Goal: Task Accomplishment & Management: Manage account settings

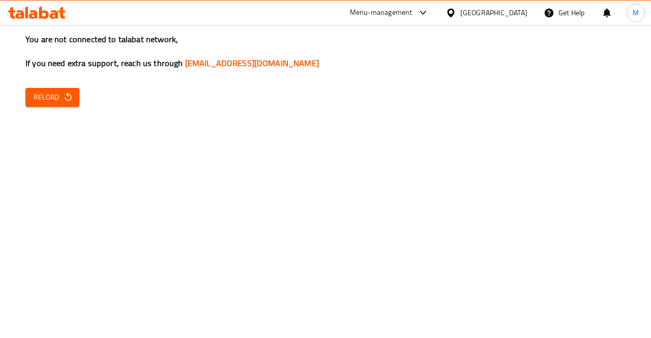
click at [57, 94] on span "Reload" at bounding box center [53, 97] width 38 height 13
click at [399, 15] on div "Menu-management" at bounding box center [381, 13] width 63 height 12
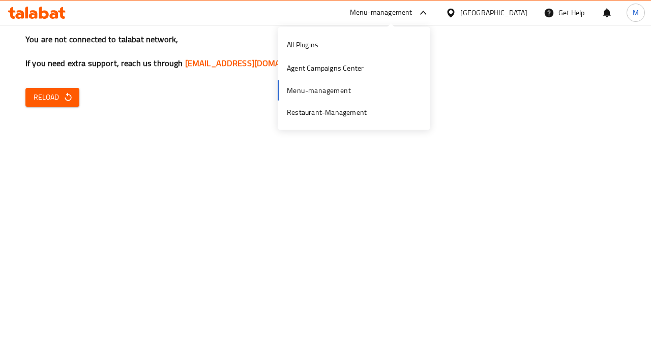
click at [346, 87] on div "All Plugins Agent Campaigns Center Menu-management Restaurant-Management" at bounding box center [354, 78] width 153 height 91
click at [355, 120] on div "Restaurant-Management" at bounding box center [327, 111] width 96 height 23
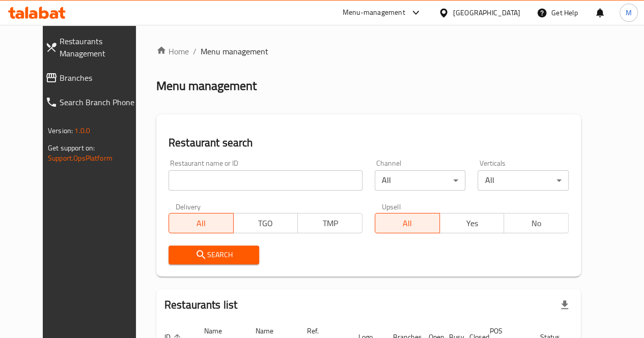
click at [190, 181] on input "search" at bounding box center [265, 180] width 194 height 20
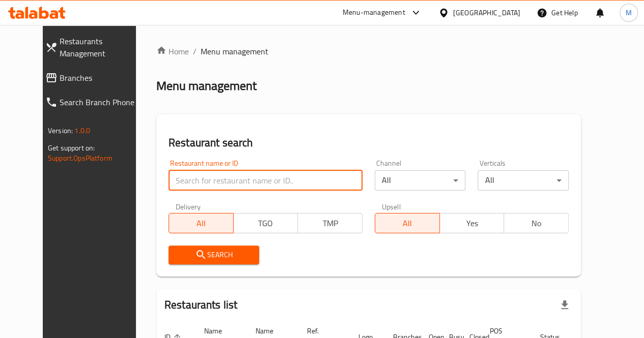
paste input "21116"
type input "21116"
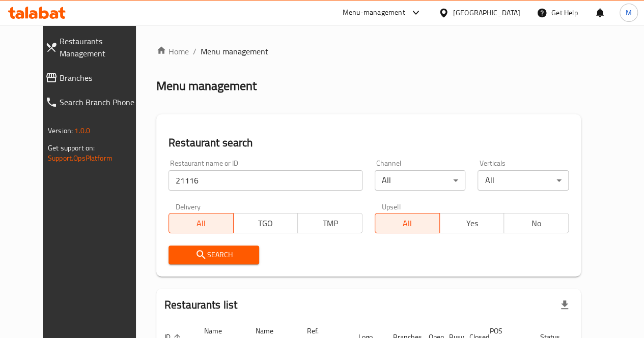
scroll to position [89, 0]
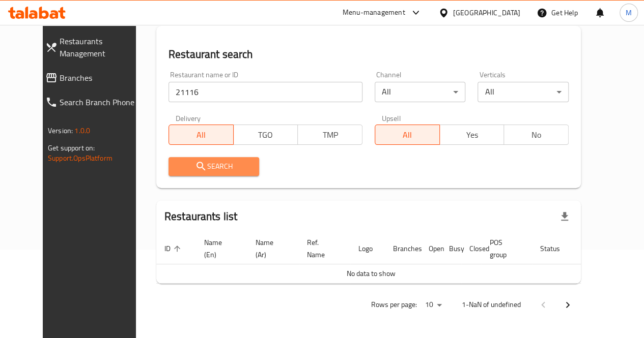
click at [206, 172] on span "Search" at bounding box center [214, 166] width 75 height 13
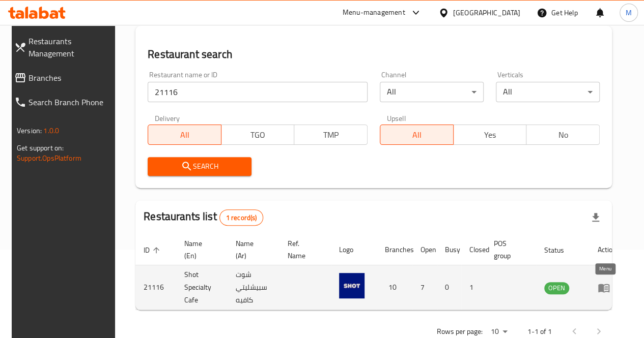
drag, startPoint x: 599, startPoint y: 285, endPoint x: 604, endPoint y: 289, distance: 6.5
click at [604, 289] on icon "enhanced table" at bounding box center [606, 288] width 4 height 4
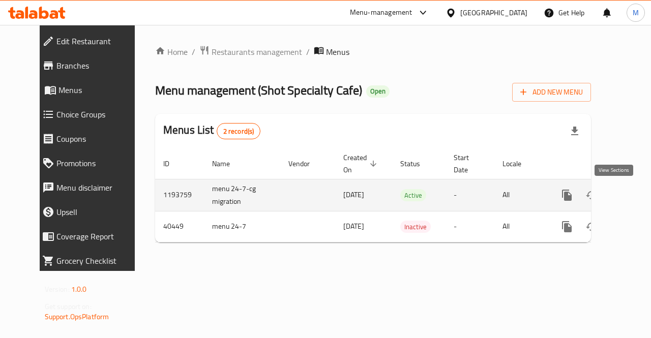
click at [634, 197] on icon "enhanced table" at bounding box center [640, 195] width 12 height 12
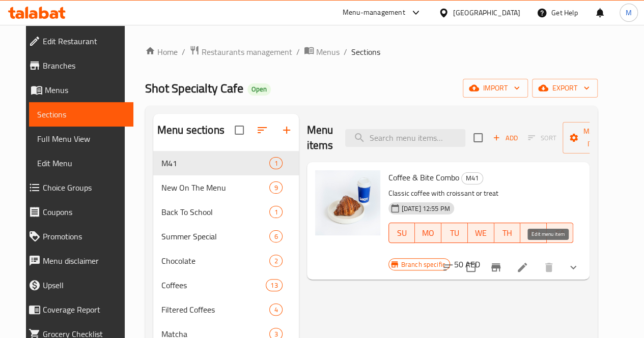
click at [528, 261] on icon at bounding box center [522, 267] width 12 height 12
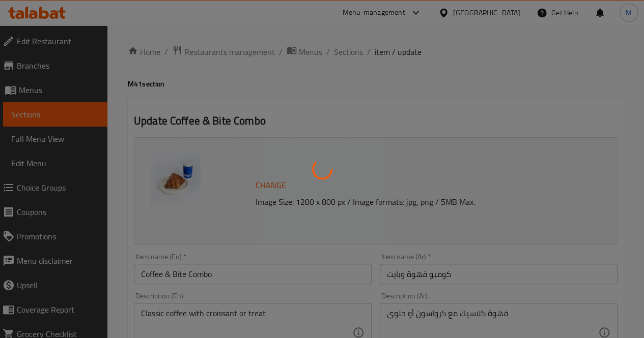
type input "إختيارك من القهوة الكلاسيك:"
type input "1"
type input "إختيارك من الكرواسون أو الحلوي:"
type input "1"
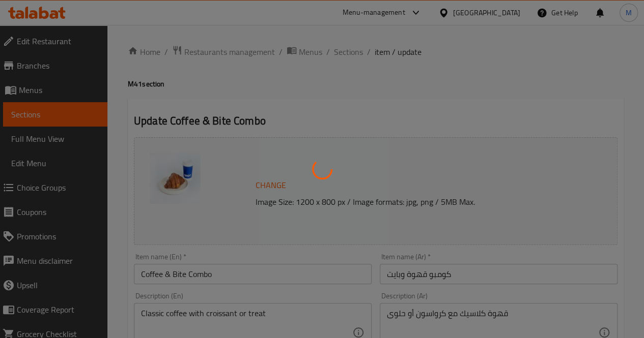
type input "1"
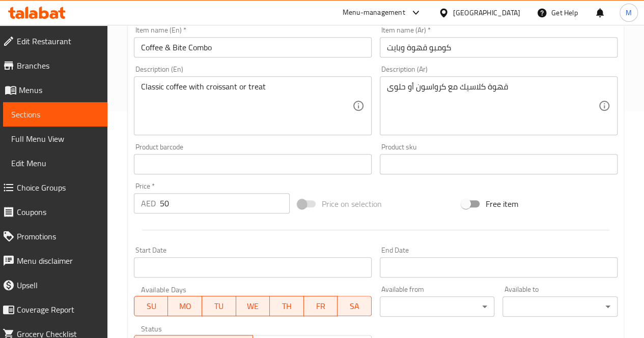
scroll to position [302, 0]
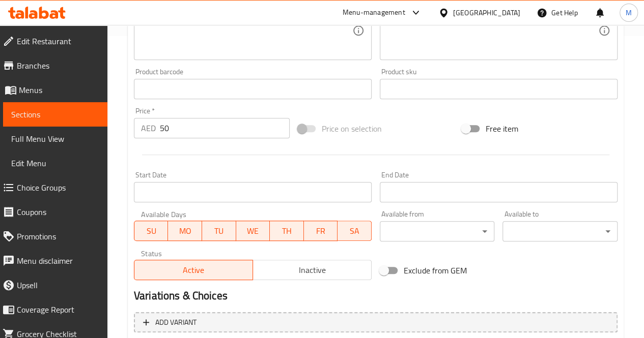
click at [186, 139] on div "Price   * AED 50 Price *" at bounding box center [212, 122] width 164 height 39
click at [183, 137] on input "50" at bounding box center [225, 128] width 130 height 20
type input "5"
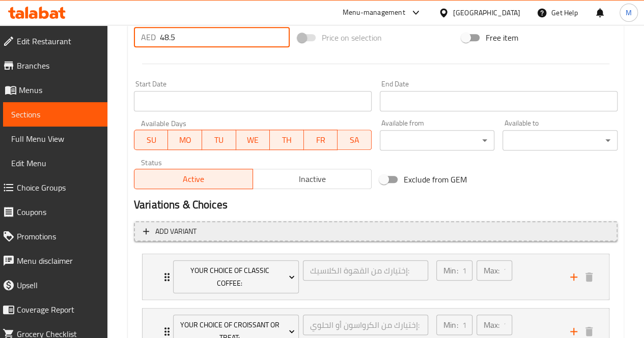
scroll to position [465, 0]
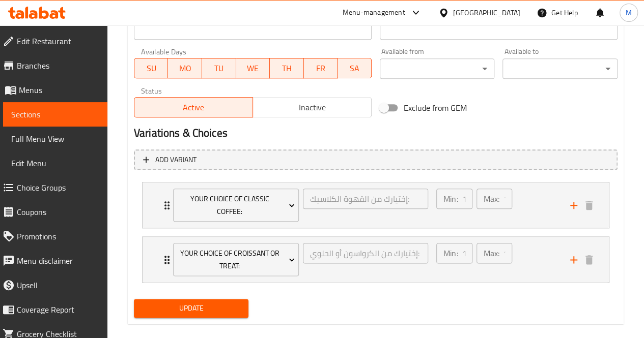
type input "48.5"
click at [396, 109] on input "Exclude from GEM" at bounding box center [384, 107] width 58 height 19
checkbox input "true"
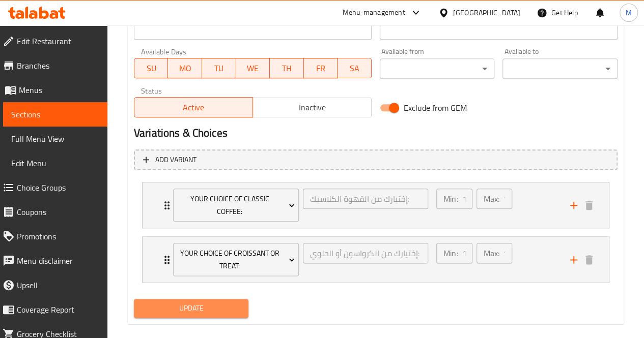
click at [215, 302] on span "Update" at bounding box center [191, 308] width 99 height 13
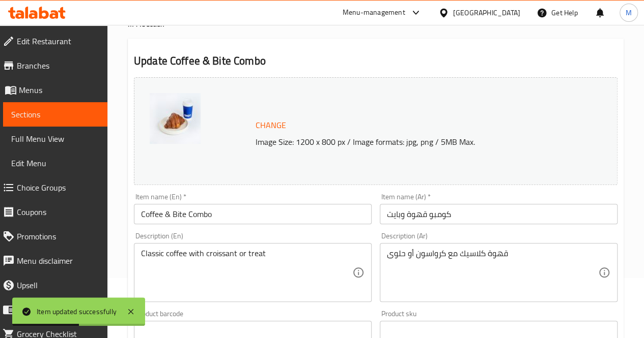
scroll to position [0, 0]
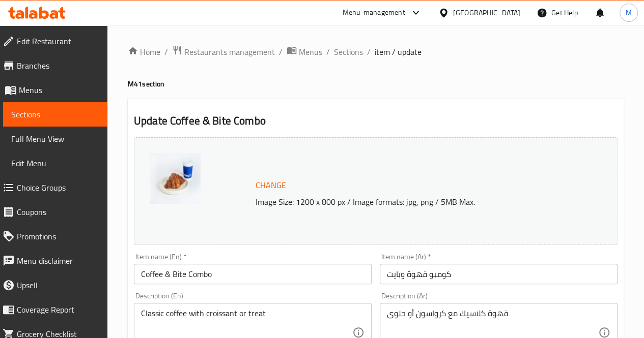
click at [35, 93] on span "Menus" at bounding box center [59, 90] width 80 height 12
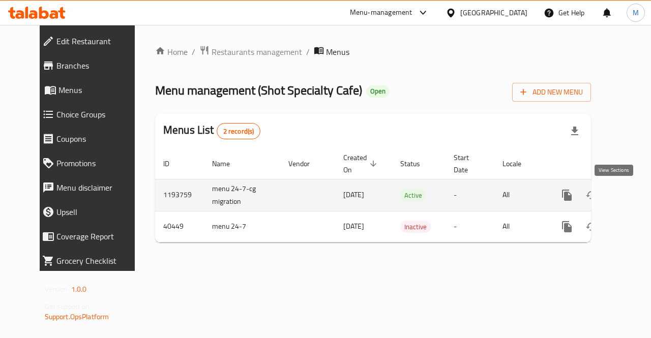
click at [628, 202] on link "enhanced table" at bounding box center [640, 195] width 24 height 24
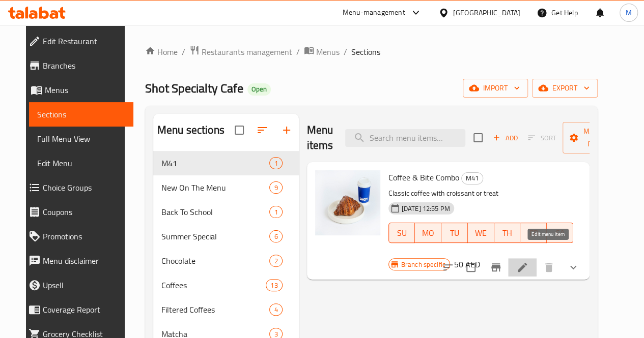
click at [528, 261] on icon at bounding box center [522, 267] width 12 height 12
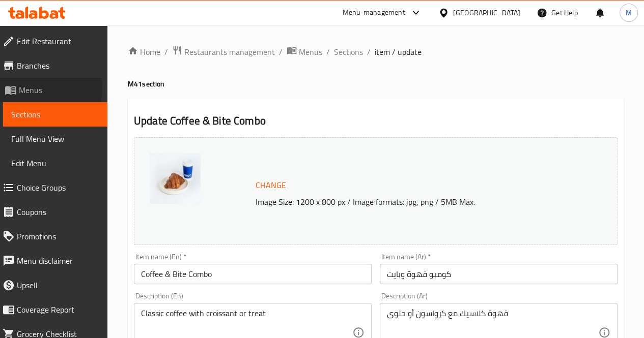
click at [47, 89] on span "Menus" at bounding box center [59, 90] width 80 height 12
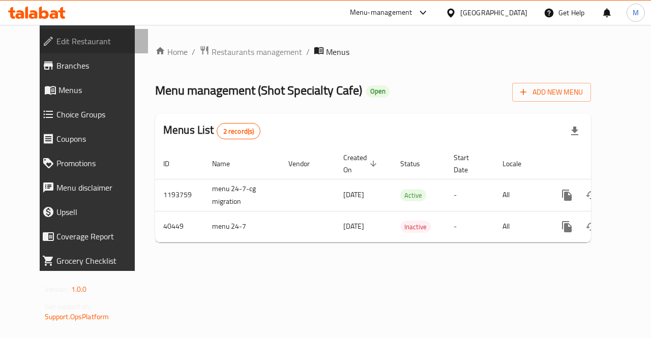
click at [66, 41] on span "Edit Restaurant" at bounding box center [98, 41] width 84 height 12
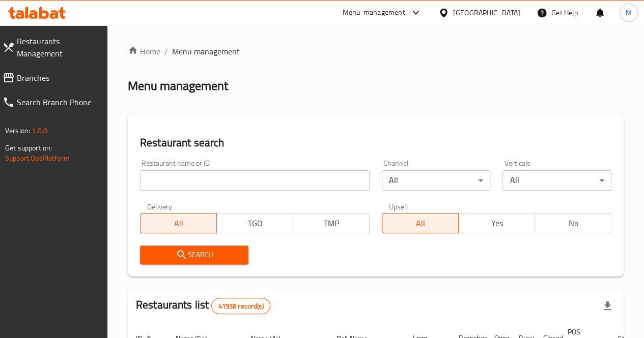
click at [177, 182] on input "search" at bounding box center [254, 180] width 229 height 20
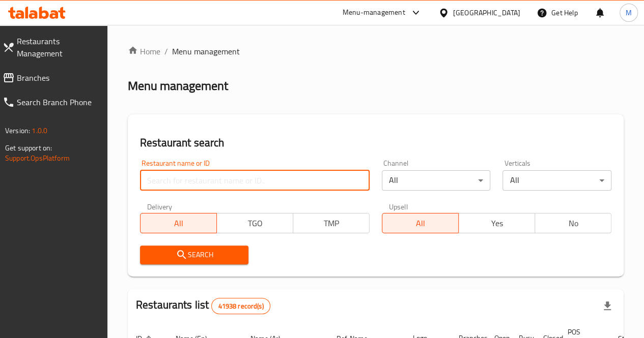
paste input "699227"
type input "699227"
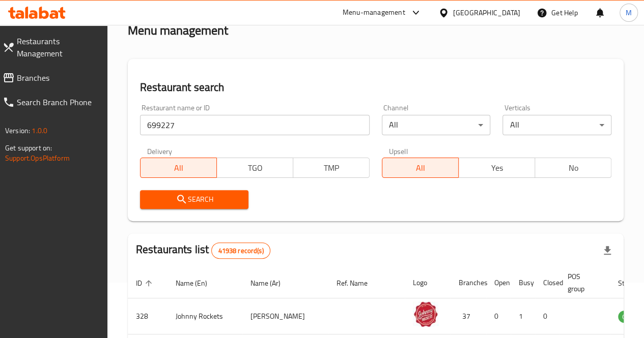
scroll to position [98, 0]
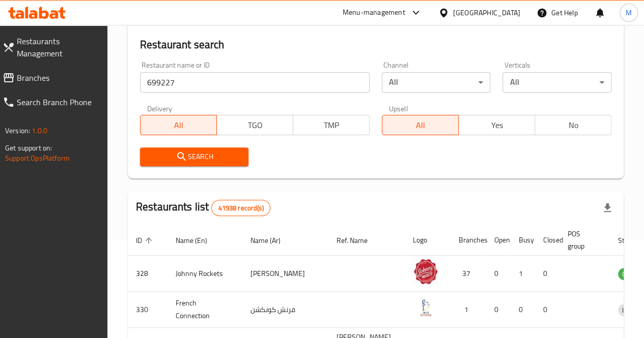
click at [181, 156] on icon "submit" at bounding box center [182, 157] width 12 height 12
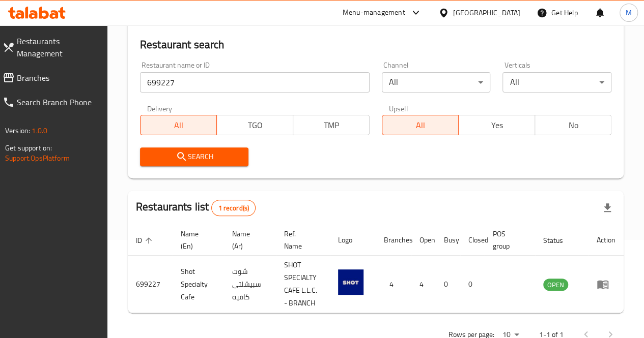
scroll to position [128, 0]
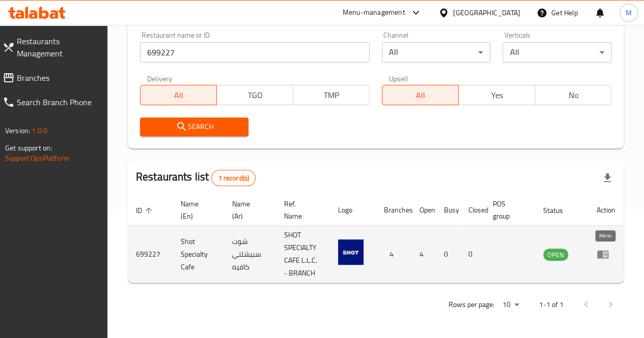
click at [603, 256] on icon "enhanced table" at bounding box center [605, 255] width 4 height 4
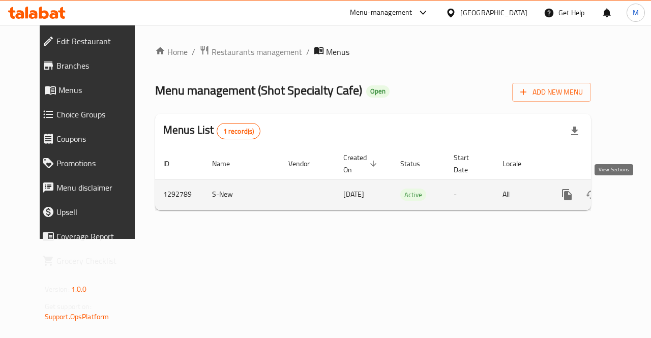
click at [628, 187] on link "enhanced table" at bounding box center [640, 195] width 24 height 24
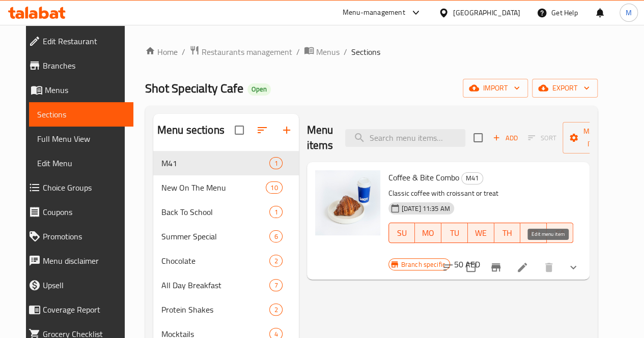
click at [528, 261] on icon at bounding box center [522, 267] width 12 height 12
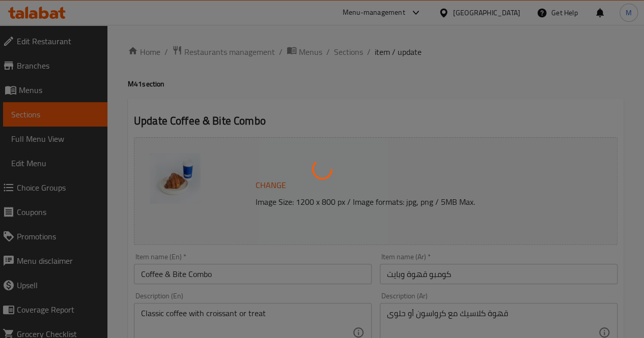
type input "إختيارك من القهوة الكلاسيك"
type input "1"
type input "إختيارك من الكرواسون"
type input "1"
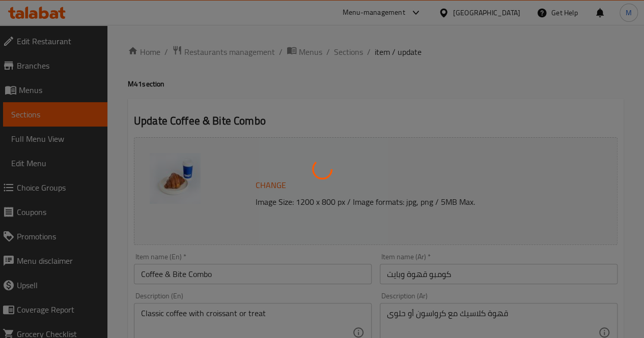
type input "1"
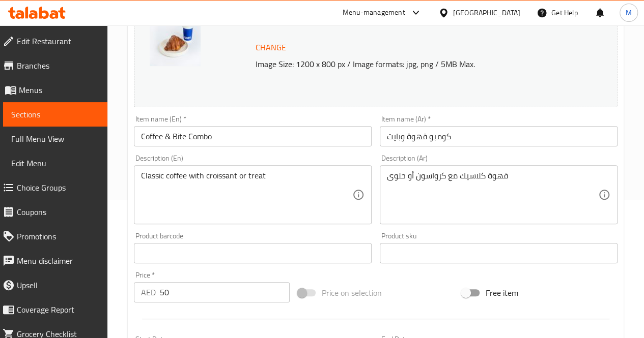
scroll to position [150, 0]
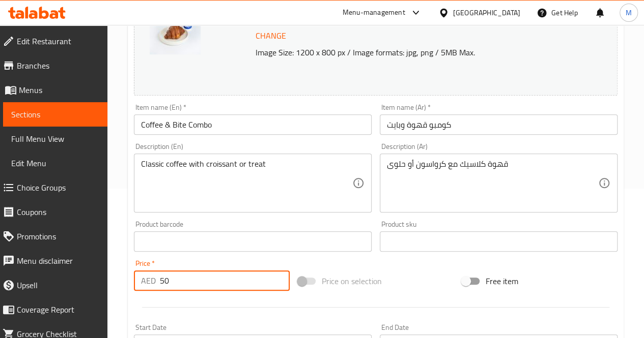
drag, startPoint x: 192, startPoint y: 280, endPoint x: 155, endPoint y: 280, distance: 37.1
click at [155, 280] on div "AED 50 Price *" at bounding box center [212, 281] width 156 height 20
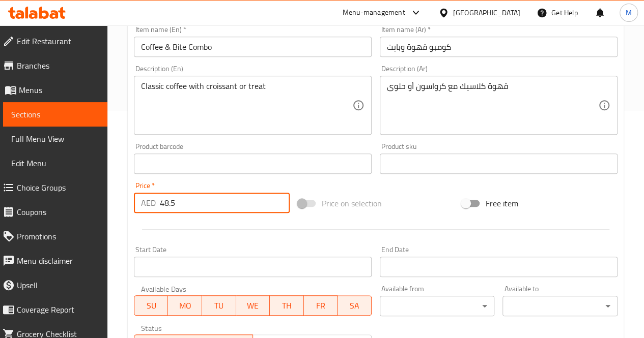
scroll to position [453, 0]
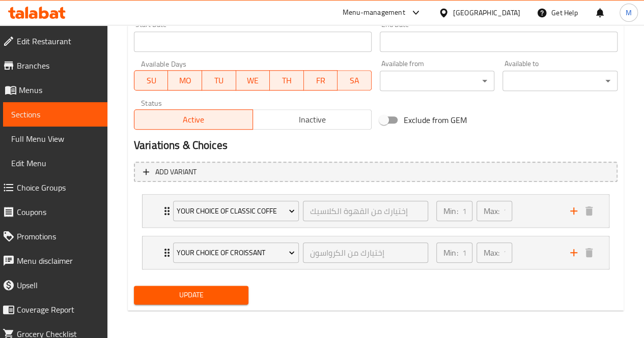
type input "48.5"
click at [389, 119] on input "Exclude from GEM" at bounding box center [384, 119] width 58 height 19
checkbox input "true"
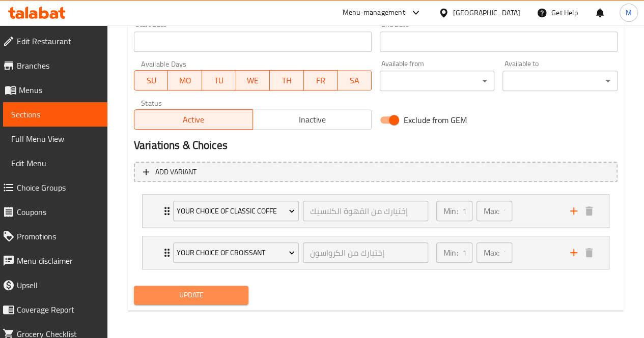
click at [159, 298] on span "Update" at bounding box center [191, 295] width 99 height 13
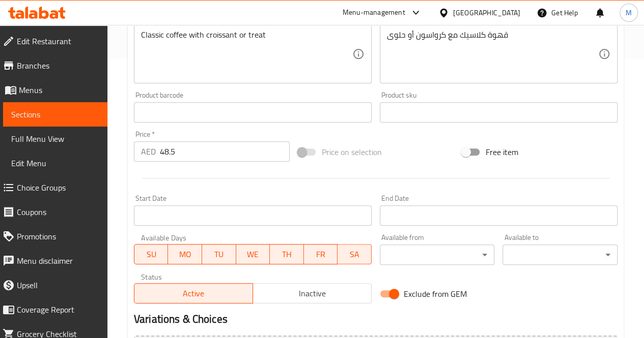
scroll to position [247, 0]
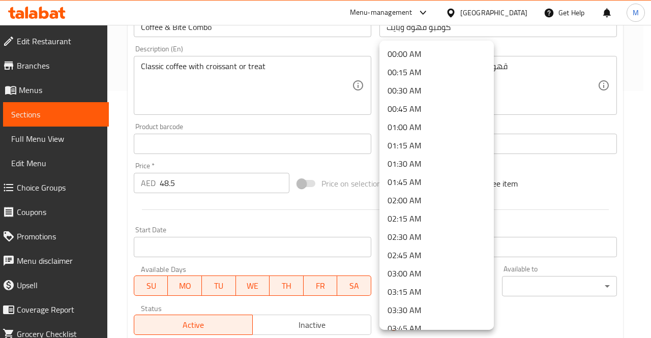
click at [329, 259] on div at bounding box center [325, 169] width 651 height 338
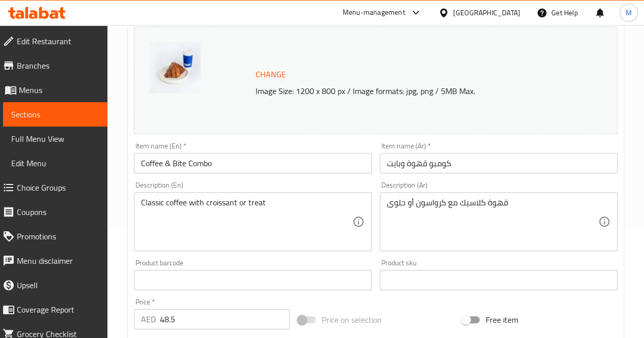
scroll to position [0, 0]
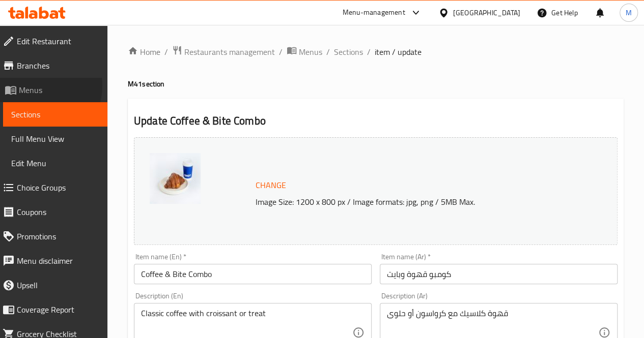
click at [39, 86] on span "Menus" at bounding box center [59, 90] width 80 height 12
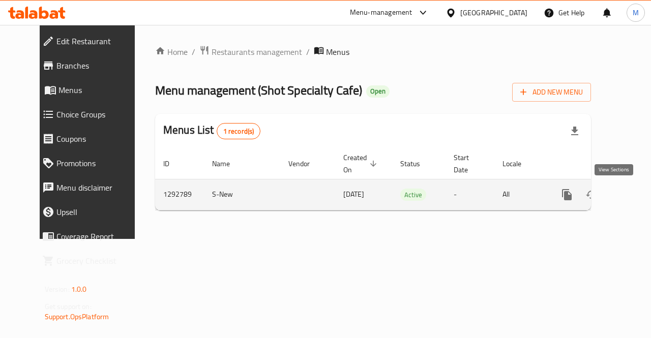
click at [634, 195] on icon "enhanced table" at bounding box center [640, 195] width 12 height 12
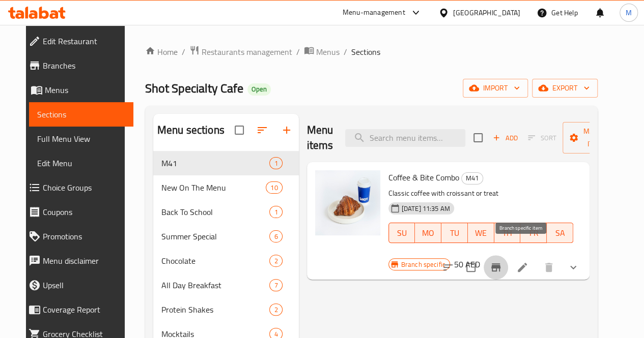
click at [500, 264] on icon "Branch-specific-item" at bounding box center [495, 268] width 9 height 8
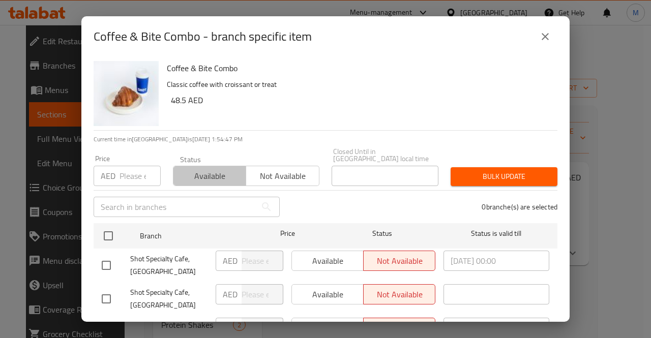
click at [207, 179] on span "Available" at bounding box center [210, 176] width 65 height 15
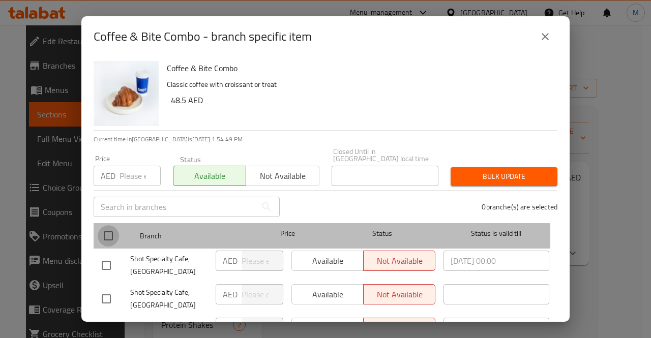
click at [110, 237] on input "checkbox" at bounding box center [108, 235] width 21 height 21
checkbox input "true"
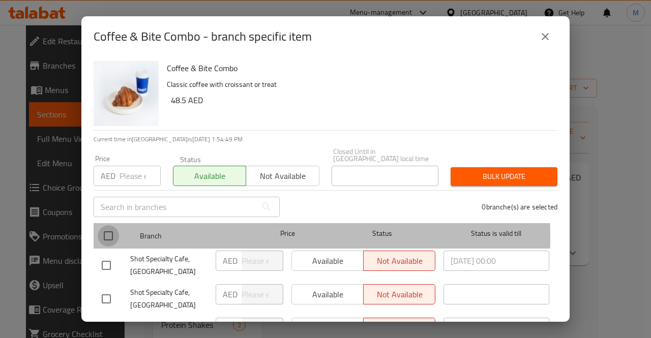
checkbox input "true"
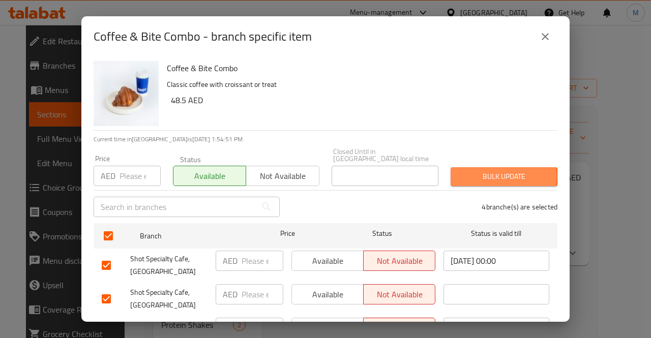
click at [494, 177] on span "Bulk update" at bounding box center [504, 176] width 91 height 13
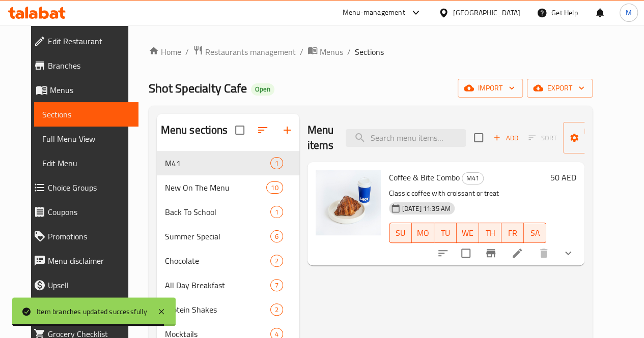
click at [378, 18] on div "Menu-management" at bounding box center [373, 13] width 63 height 12
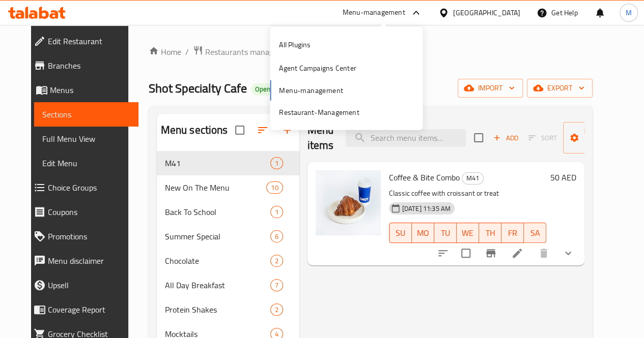
click at [307, 87] on div "All Plugins Agent Campaigns Center Menu-management Restaurant-Management" at bounding box center [346, 78] width 153 height 91
click at [322, 90] on div "All Plugins Agent Campaigns Center Menu-management Restaurant-Management" at bounding box center [346, 78] width 153 height 91
click at [339, 109] on div "Restaurant-Management" at bounding box center [319, 111] width 80 height 11
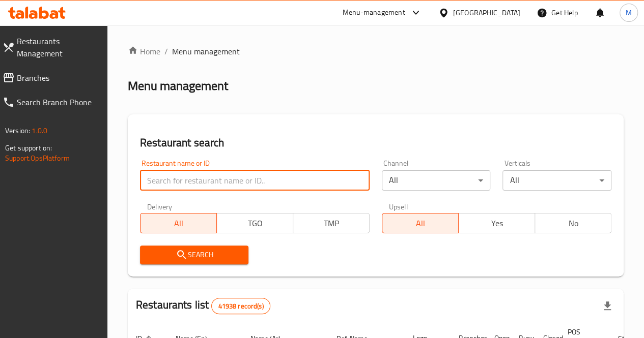
click at [194, 178] on input "search" at bounding box center [254, 180] width 229 height 20
paste input "699227"
type input "6"
paste input "21116"
type input "21116"
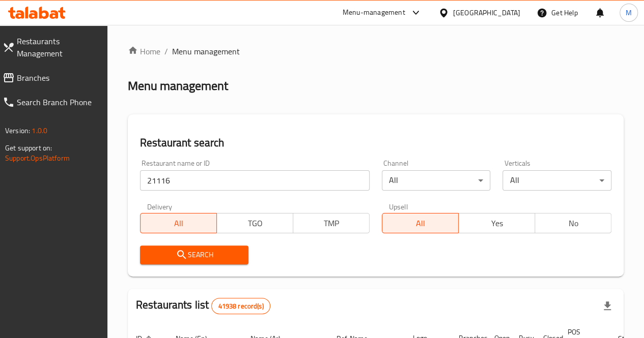
click at [218, 253] on span "Search" at bounding box center [194, 255] width 93 height 13
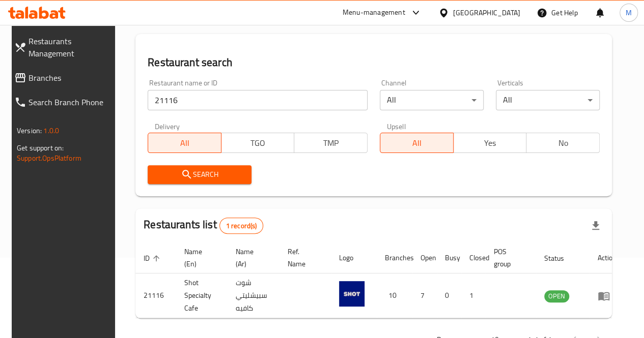
scroll to position [87, 0]
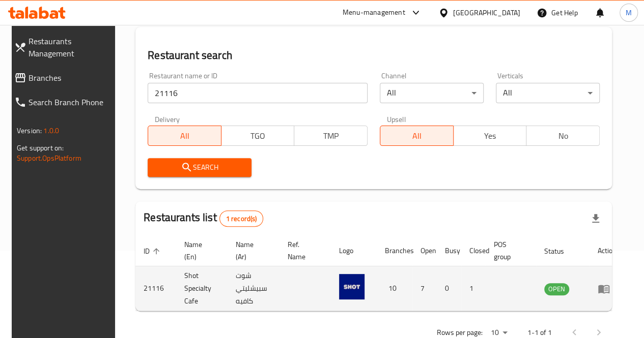
click at [604, 288] on icon "enhanced table" at bounding box center [606, 289] width 4 height 4
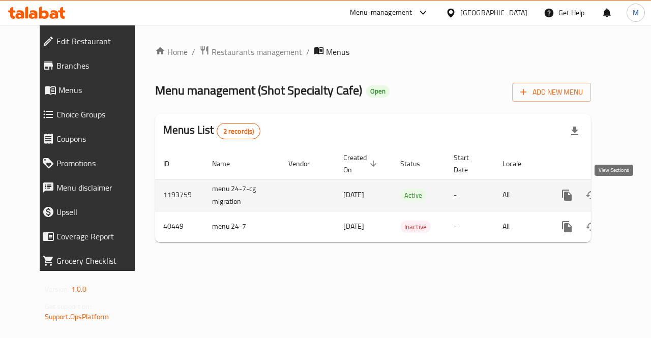
click at [636, 197] on icon "enhanced table" at bounding box center [640, 195] width 9 height 9
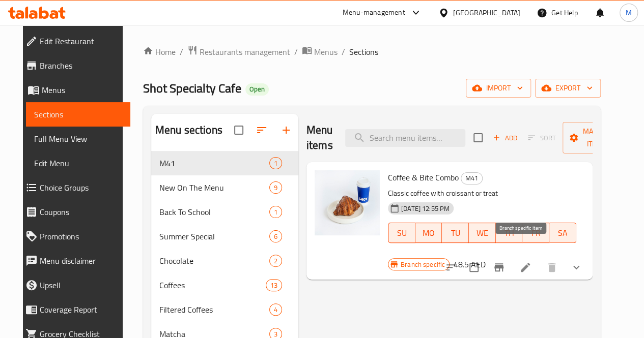
click at [503, 264] on icon "Branch-specific-item" at bounding box center [498, 268] width 9 height 8
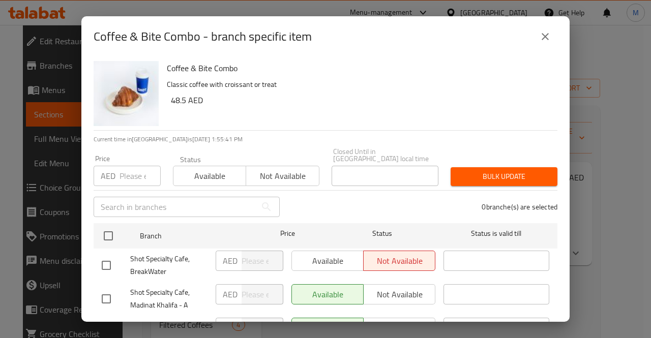
click at [207, 173] on span "Available" at bounding box center [210, 176] width 65 height 15
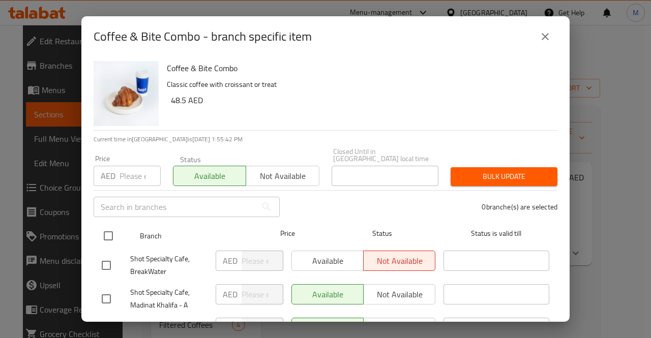
click at [104, 239] on input "checkbox" at bounding box center [108, 235] width 21 height 21
checkbox input "true"
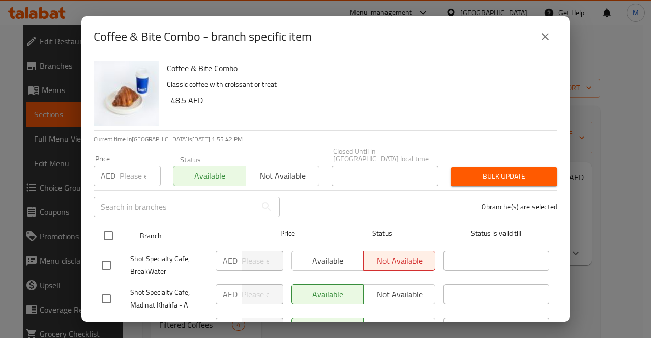
checkbox input "true"
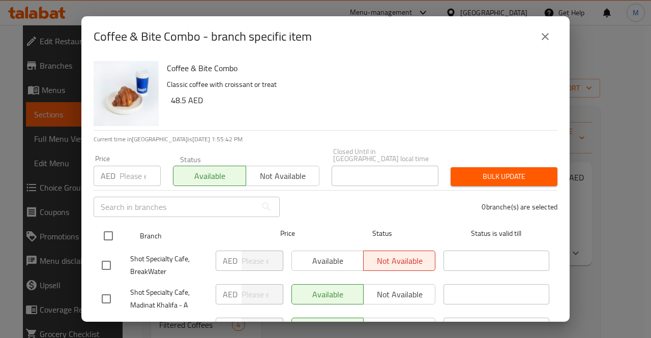
checkbox input "true"
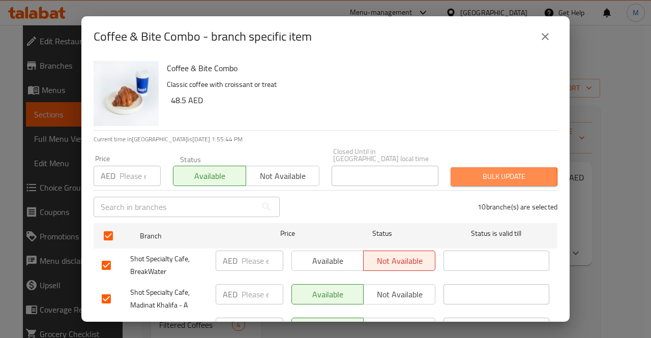
click at [478, 178] on span "Bulk update" at bounding box center [504, 176] width 91 height 13
